Goal: Entertainment & Leisure: Consume media (video, audio)

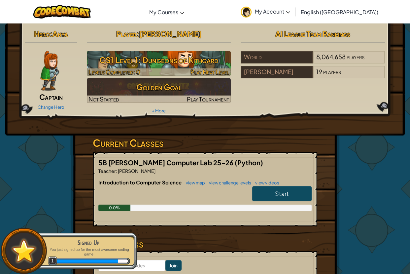
click at [198, 55] on h3 "CS1 Level 1: Dungeons of Kithgard" at bounding box center [159, 59] width 144 height 15
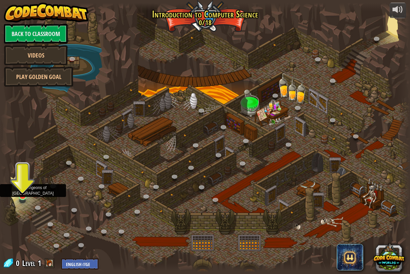
click at [19, 194] on img at bounding box center [22, 184] width 11 height 24
